Goal: Task Accomplishment & Management: Manage account settings

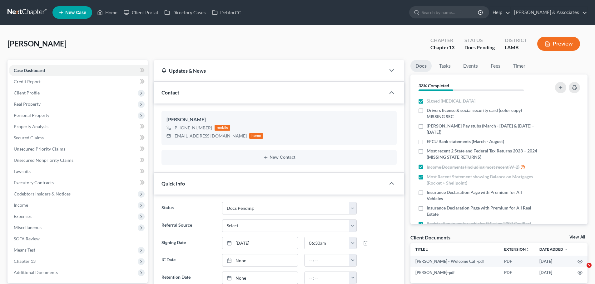
select select "6"
click at [107, 12] on link "Home" at bounding box center [107, 12] width 27 height 11
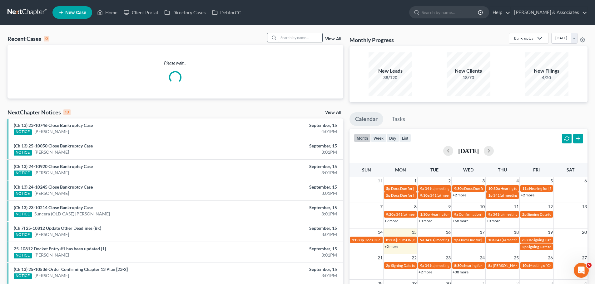
click at [288, 40] on input "search" at bounding box center [301, 37] width 44 height 9
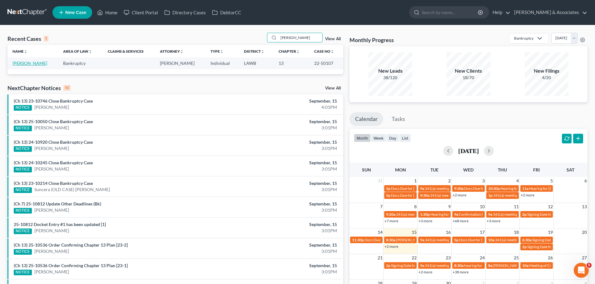
type input "[PERSON_NAME]"
click at [20, 64] on link "[PERSON_NAME]" at bounding box center [29, 63] width 35 height 5
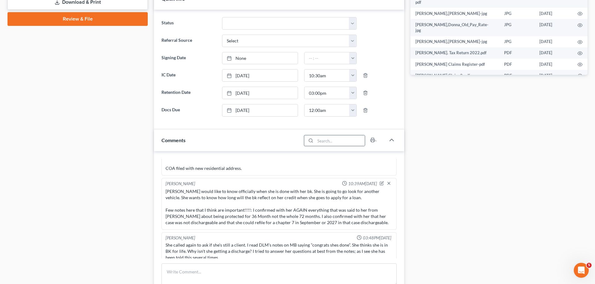
scroll to position [343, 0]
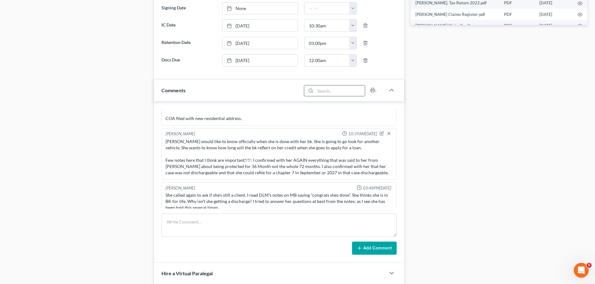
click at [311, 212] on div "Appointment Setter 11:22AM[DATE] Did intake, sent to MCD [PERSON_NAME] 11:39AM[…" at bounding box center [279, 181] width 250 height 161
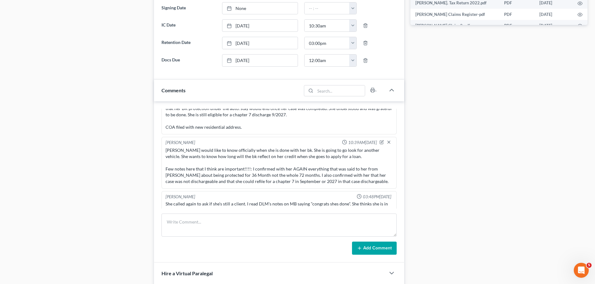
scroll to position [4513, 0]
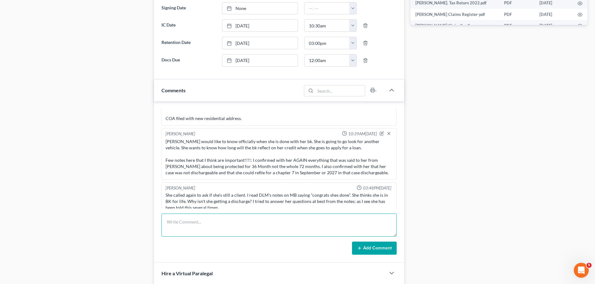
click at [208, 221] on textarea at bounding box center [278, 225] width 235 height 23
